Goal: Information Seeking & Learning: Learn about a topic

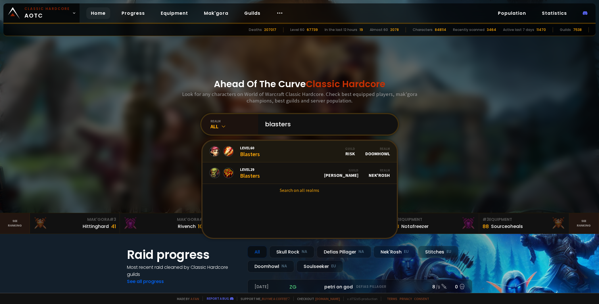
type input "blasters"
click at [283, 147] on link "Level 60 Blasters Guild Risk Realm Doomhowl" at bounding box center [300, 152] width 194 height 22
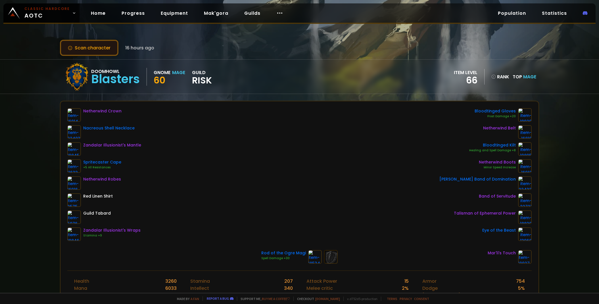
click at [97, 50] on button "Scan character" at bounding box center [89, 48] width 59 height 16
click at [320, 144] on div "Netherwind Crown Nacreous Shell Necklace Zandalar Illusionist's Mantle Spriteca…" at bounding box center [299, 174] width 465 height 133
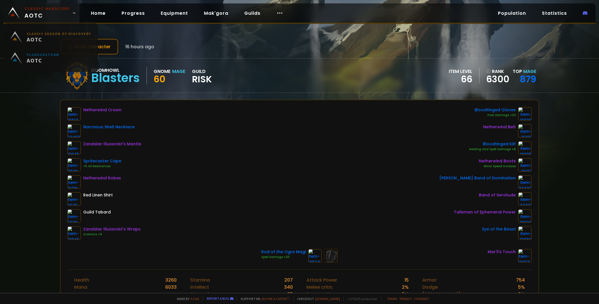
click at [18, 12] on img at bounding box center [14, 13] width 12 height 12
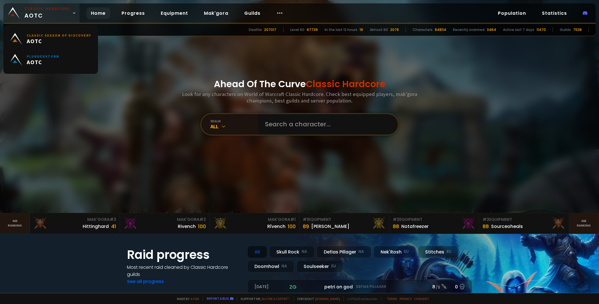
click at [18, 12] on img at bounding box center [14, 13] width 12 height 12
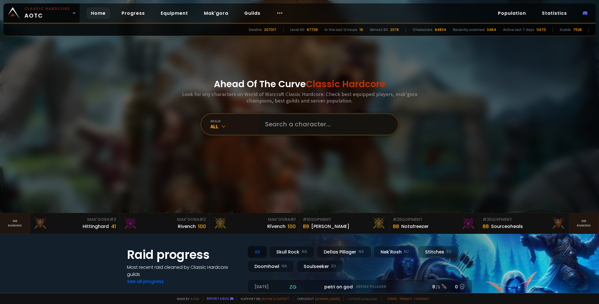
click at [306, 131] on input "text" at bounding box center [327, 124] width 130 height 20
type input "vitor"
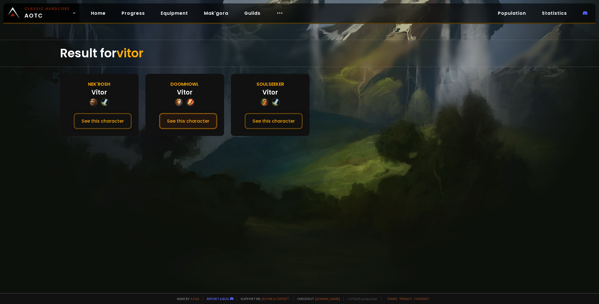
click at [187, 121] on button "See this character" at bounding box center [188, 121] width 58 height 16
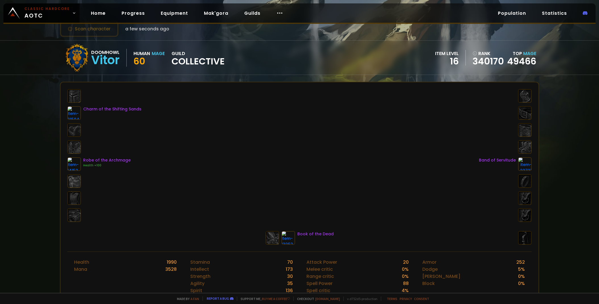
scroll to position [8, 0]
